Goal: Task Accomplishment & Management: Complete application form

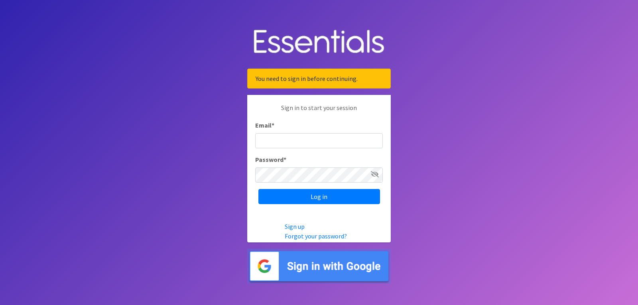
click at [277, 142] on input "Email *" at bounding box center [319, 140] width 128 height 15
type input "Annika.Cox@indy.gov"
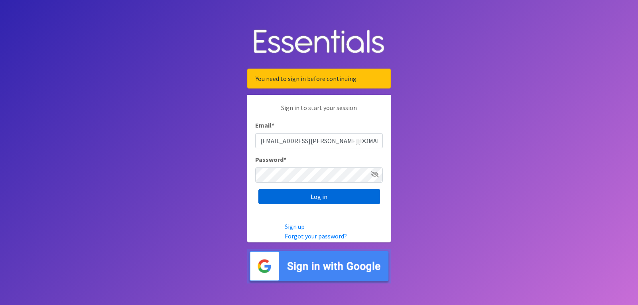
click at [277, 194] on input "Log in" at bounding box center [319, 196] width 122 height 15
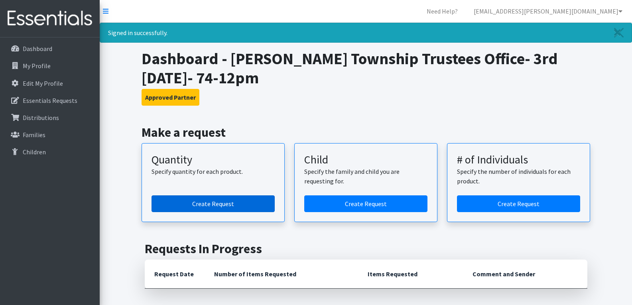
click at [192, 201] on link "Create Request" at bounding box center [212, 203] width 123 height 17
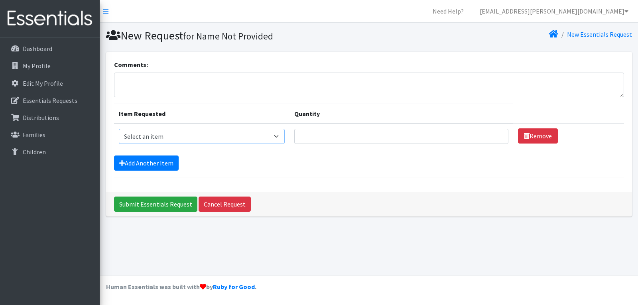
click at [216, 137] on select "Select an item Kids (Newborn) Kids (Size 1) Kids (Size 2) Kids (Size 3) Kids (S…" at bounding box center [202, 136] width 166 height 15
select select "3400"
click at [119, 129] on select "Select an item Kids (Newborn) Kids (Size 1) Kids (Size 2) Kids (Size 3) Kids (S…" at bounding box center [202, 136] width 166 height 15
click at [336, 135] on input "Quantity" at bounding box center [401, 136] width 214 height 15
click at [491, 133] on input "1" at bounding box center [401, 136] width 214 height 15
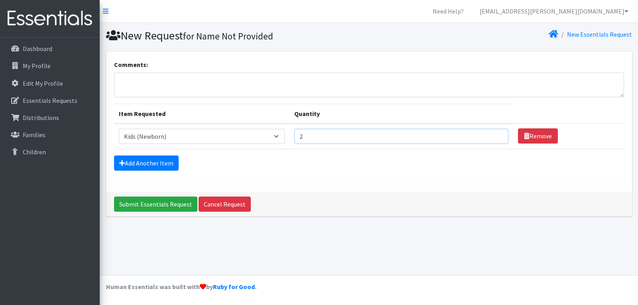
click at [494, 132] on input "2" at bounding box center [401, 136] width 214 height 15
click at [494, 132] on input "3" at bounding box center [401, 136] width 214 height 15
click at [494, 132] on input "4" at bounding box center [401, 136] width 214 height 15
click at [494, 132] on input "5" at bounding box center [401, 136] width 214 height 15
click at [494, 133] on input "6" at bounding box center [401, 136] width 214 height 15
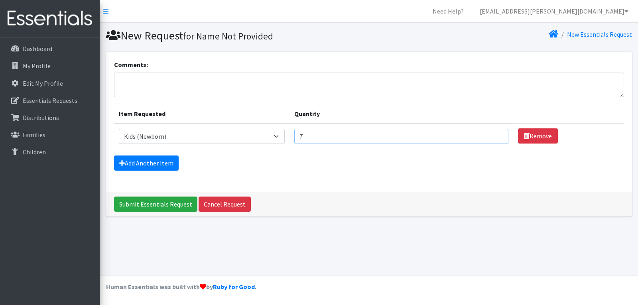
click at [494, 133] on input "7" at bounding box center [401, 136] width 214 height 15
click at [494, 133] on input "8" at bounding box center [401, 136] width 214 height 15
click at [494, 133] on input "9" at bounding box center [401, 136] width 214 height 15
type input "10"
click at [494, 133] on input "10" at bounding box center [401, 136] width 214 height 15
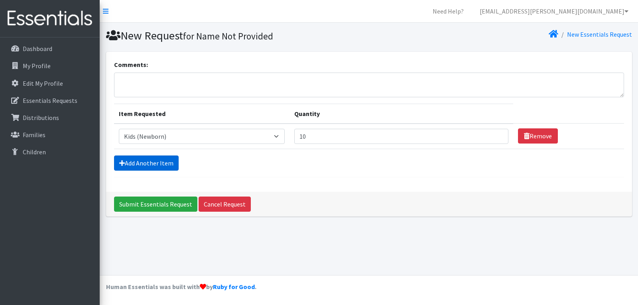
click at [136, 159] on link "Add Another Item" at bounding box center [146, 162] width 65 height 15
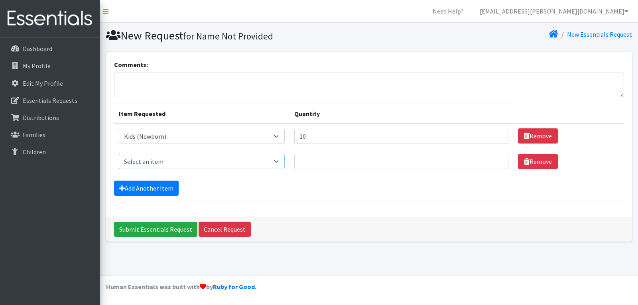
click at [277, 160] on select "Select an item Kids (Newborn) Kids (Size 1) Kids (Size 2) Kids (Size 3) Kids (S…" at bounding box center [202, 161] width 166 height 15
select select "3394"
click at [119, 154] on select "Select an item Kids (Newborn) Kids (Size 1) Kids (Size 2) Kids (Size 3) Kids (S…" at bounding box center [202, 161] width 166 height 15
click at [494, 158] on input "1" at bounding box center [401, 161] width 214 height 15
click at [494, 158] on input "2" at bounding box center [401, 161] width 214 height 15
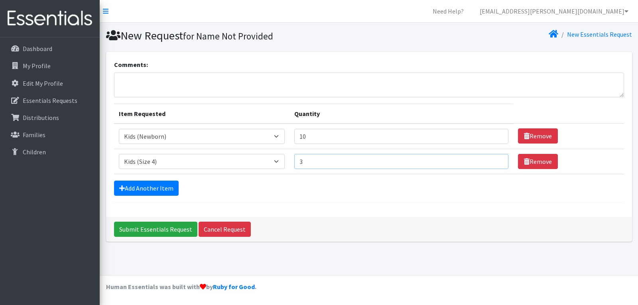
click at [494, 158] on input "3" at bounding box center [401, 161] width 214 height 15
click at [494, 158] on input "4" at bounding box center [401, 161] width 214 height 15
click at [494, 158] on input "5" at bounding box center [401, 161] width 214 height 15
click at [494, 158] on input "6" at bounding box center [401, 161] width 214 height 15
click at [494, 158] on input "7" at bounding box center [401, 161] width 214 height 15
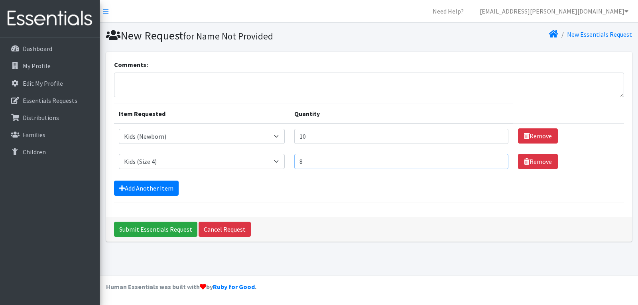
click at [494, 158] on input "8" at bounding box center [401, 161] width 214 height 15
click at [494, 158] on input "9" at bounding box center [401, 161] width 214 height 15
type input "10"
click at [494, 158] on input "10" at bounding box center [401, 161] width 214 height 15
click at [137, 188] on link "Add Another Item" at bounding box center [146, 188] width 65 height 15
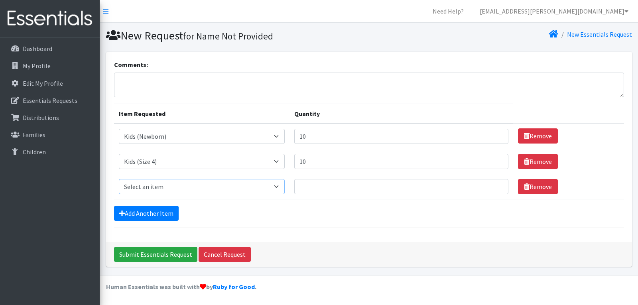
click at [207, 187] on select "Select an item Kids (Newborn) Kids (Size 1) Kids (Size 2) Kids (Size 3) Kids (S…" at bounding box center [202, 186] width 166 height 15
select select "3419"
click at [119, 179] on select "Select an item Kids (Newborn) Kids (Size 1) Kids (Size 2) Kids (Size 3) Kids (S…" at bounding box center [202, 186] width 166 height 15
click at [493, 184] on input "1" at bounding box center [401, 186] width 214 height 15
click at [493, 184] on input "2" at bounding box center [401, 186] width 214 height 15
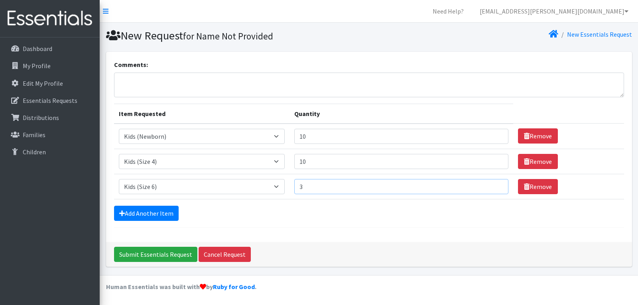
click at [493, 184] on input "3" at bounding box center [401, 186] width 214 height 15
click at [493, 184] on input "4" at bounding box center [401, 186] width 214 height 15
type input "5"
click at [493, 184] on input "5" at bounding box center [401, 186] width 214 height 15
click at [150, 213] on link "Add Another Item" at bounding box center [146, 213] width 65 height 15
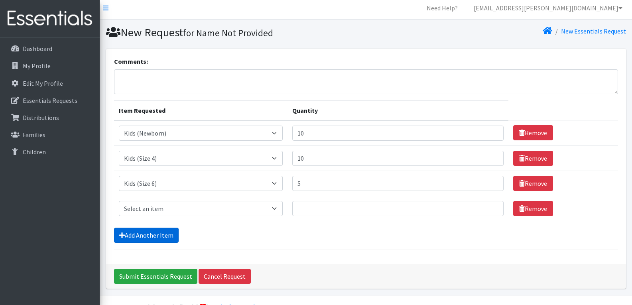
scroll to position [23, 0]
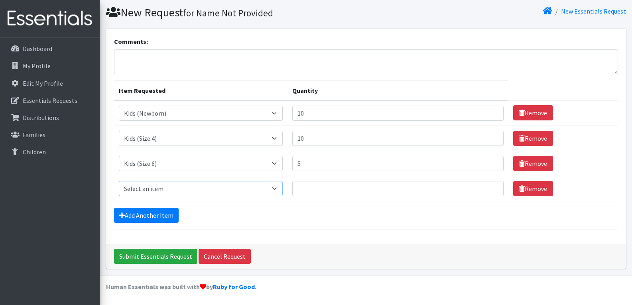
click at [271, 188] on select "Select an item Kids (Newborn) Kids (Size 1) Kids (Size 2) Kids (Size 3) Kids (S…" at bounding box center [201, 188] width 164 height 15
select select "3408"
click at [119, 181] on select "Select an item Kids (Newborn) Kids (Size 1) Kids (Size 2) Kids (Size 3) Kids (S…" at bounding box center [201, 188] width 164 height 15
click at [489, 188] on input "1" at bounding box center [398, 188] width 212 height 15
click at [489, 188] on input "2" at bounding box center [398, 188] width 212 height 15
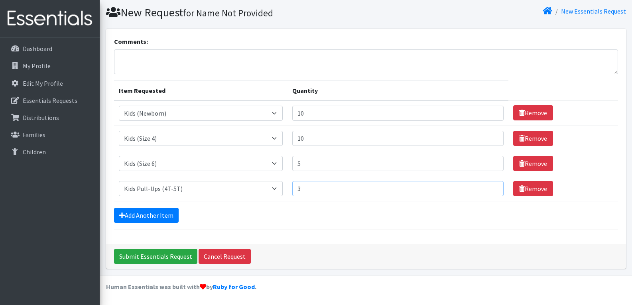
click at [489, 188] on input "3" at bounding box center [398, 188] width 212 height 15
click at [489, 188] on input "4" at bounding box center [398, 188] width 212 height 15
click at [489, 188] on input "5" at bounding box center [398, 188] width 212 height 15
click at [489, 188] on input "6" at bounding box center [398, 188] width 212 height 15
click at [489, 188] on input "7" at bounding box center [398, 188] width 212 height 15
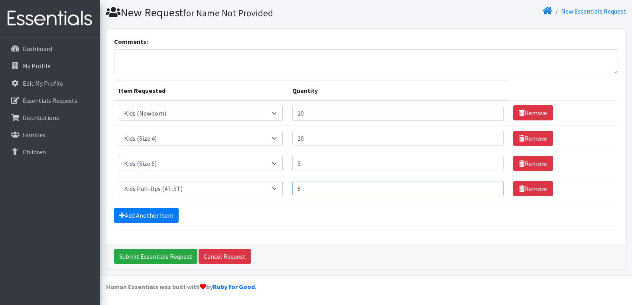
click at [489, 188] on input "8" at bounding box center [398, 188] width 212 height 15
click at [489, 188] on input "9" at bounding box center [398, 188] width 212 height 15
type input "10"
click at [488, 188] on input "10" at bounding box center [398, 188] width 212 height 15
click at [138, 213] on link "Add Another Item" at bounding box center [146, 215] width 65 height 15
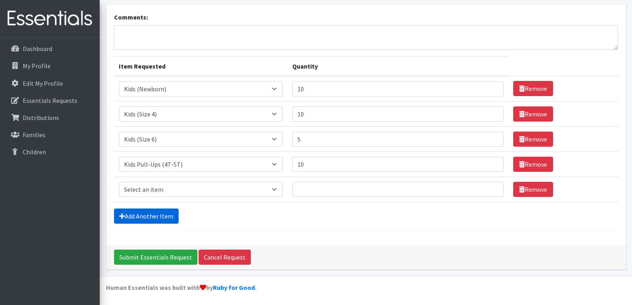
scroll to position [48, 0]
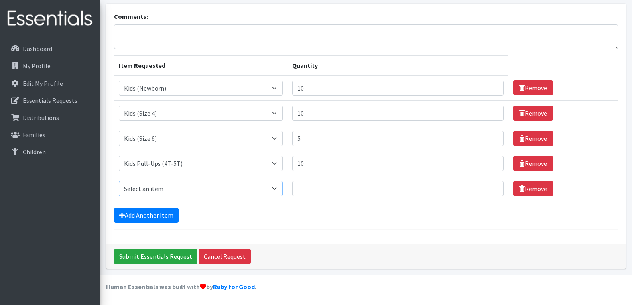
drag, startPoint x: 279, startPoint y: 190, endPoint x: 273, endPoint y: 190, distance: 6.0
click at [279, 190] on select "Select an item Kids (Newborn) Kids (Size 1) Kids (Size 2) Kids (Size 3) Kids (S…" at bounding box center [201, 188] width 164 height 15
select select "3418"
click at [119, 181] on select "Select an item Kids (Newborn) Kids (Size 1) Kids (Size 2) Kids (Size 3) Kids (S…" at bounding box center [201, 188] width 164 height 15
click at [488, 186] on input "1" at bounding box center [398, 188] width 212 height 15
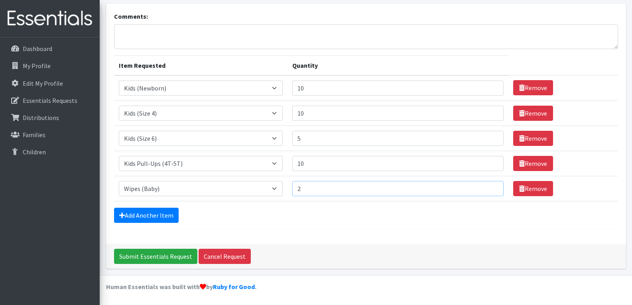
click at [488, 186] on input "2" at bounding box center [398, 188] width 212 height 15
click at [488, 186] on input "3" at bounding box center [398, 188] width 212 height 15
click at [488, 186] on input "4" at bounding box center [398, 188] width 212 height 15
click at [488, 187] on input "5" at bounding box center [398, 188] width 212 height 15
click at [488, 187] on input "6" at bounding box center [398, 188] width 212 height 15
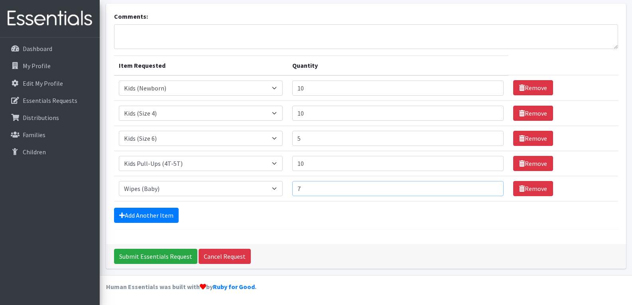
click at [488, 187] on input "7" at bounding box center [398, 188] width 212 height 15
click at [488, 187] on input "8" at bounding box center [398, 188] width 212 height 15
click at [488, 187] on input "9" at bounding box center [398, 188] width 212 height 15
click at [488, 187] on input "10" at bounding box center [398, 188] width 212 height 15
click at [488, 187] on input "11" at bounding box center [398, 188] width 212 height 15
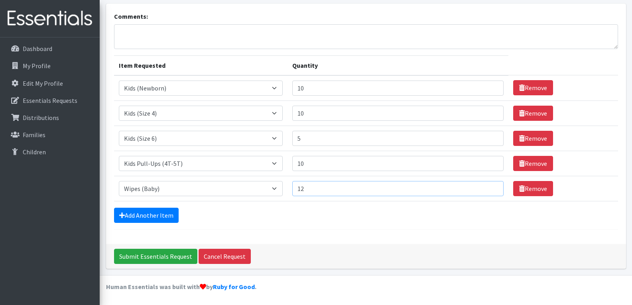
click at [488, 187] on input "12" at bounding box center [398, 188] width 212 height 15
click at [488, 187] on input "13" at bounding box center [398, 188] width 212 height 15
click at [488, 187] on input "14" at bounding box center [398, 188] width 212 height 15
type input "15"
click at [488, 187] on input "15" at bounding box center [398, 188] width 212 height 15
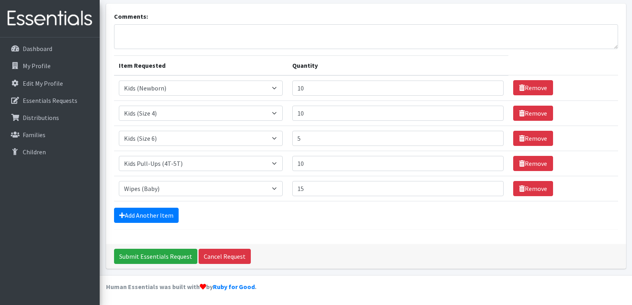
click at [299, 226] on form "Comments: Item Requested Quantity Item Requested Select an item Kids (Newborn) …" at bounding box center [366, 121] width 504 height 218
click at [142, 255] on input "Submit Essentials Request" at bounding box center [155, 256] width 83 height 15
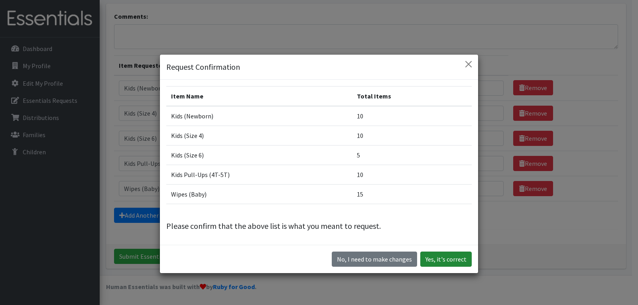
click at [441, 258] on button "Yes, it's correct" at bounding box center [445, 259] width 51 height 15
